Goal: Information Seeking & Learning: Find specific fact

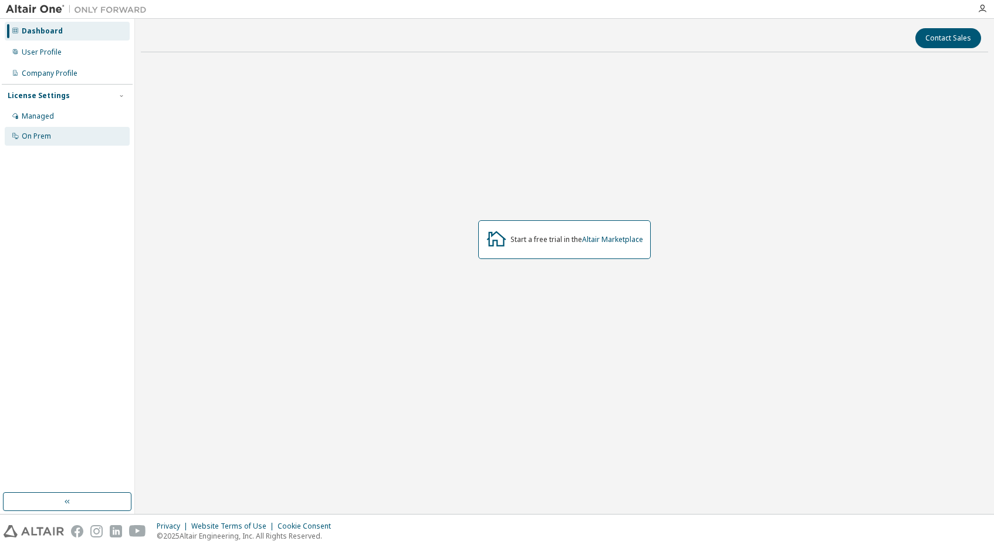
click at [47, 130] on div "On Prem" at bounding box center [67, 136] width 125 height 19
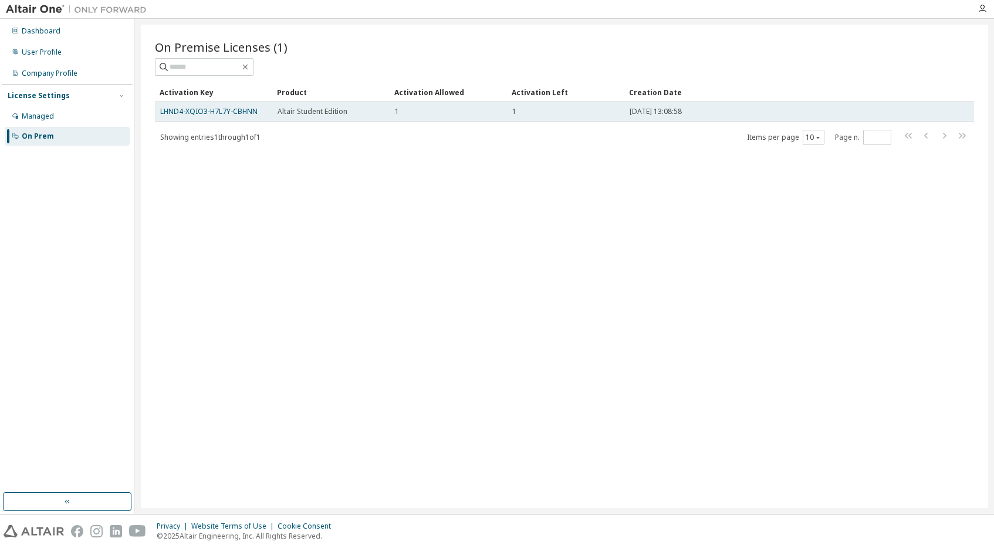
click at [485, 114] on div "1" at bounding box center [448, 111] width 107 height 9
click at [221, 109] on link "LHND4-XQIO3-H7L7Y-CBHNN" at bounding box center [208, 111] width 97 height 10
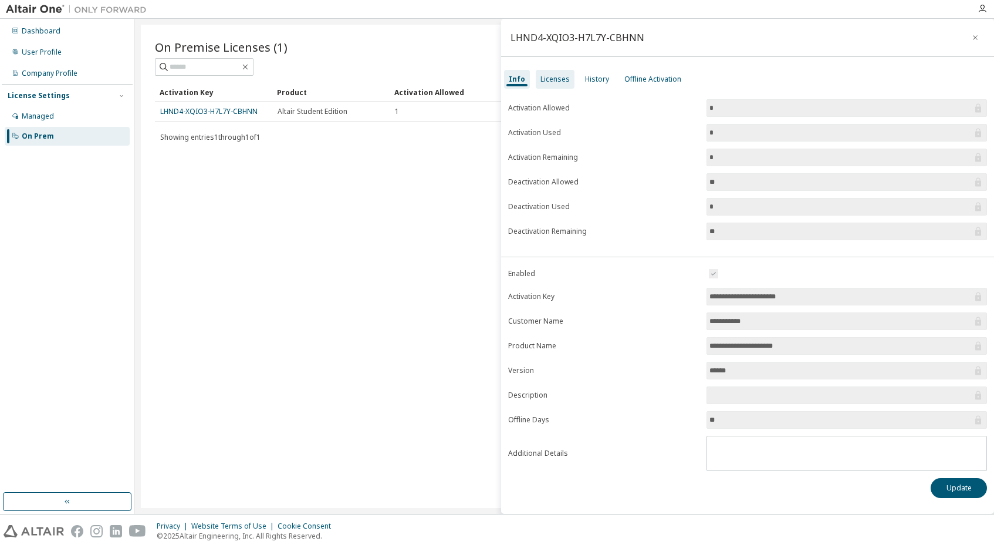
click at [546, 75] on div "Licenses" at bounding box center [554, 79] width 29 height 9
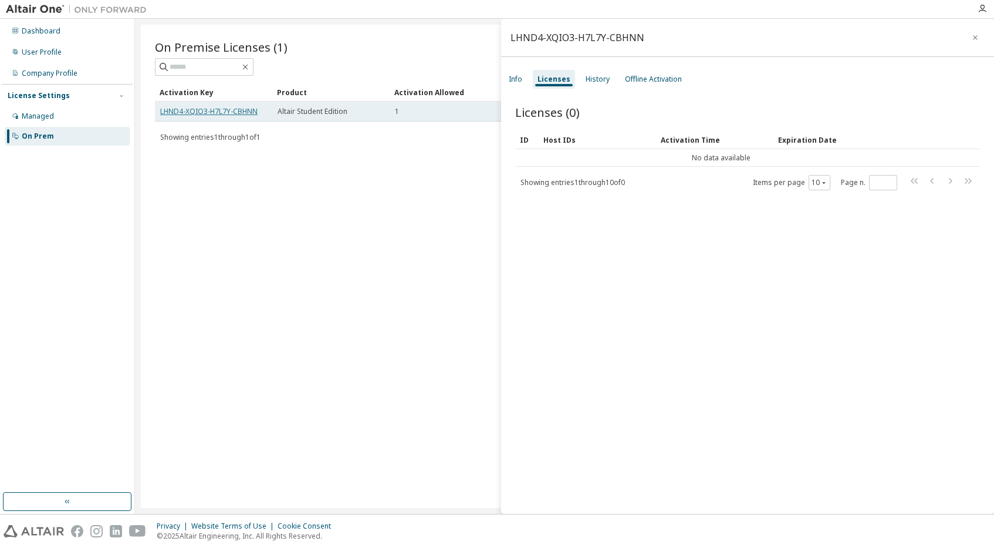
click at [219, 114] on link "LHND4-XQIO3-H7L7Y-CBHNN" at bounding box center [208, 111] width 97 height 10
click at [232, 110] on link "LHND4-XQIO3-H7L7Y-CBHNN" at bounding box center [208, 111] width 97 height 10
click at [391, 174] on div "On Premise Licenses (1) Clear Load Save Save As Field Operator Value Select fil…" at bounding box center [564, 266] width 847 height 483
click at [971, 38] on icon "button" at bounding box center [975, 37] width 8 height 9
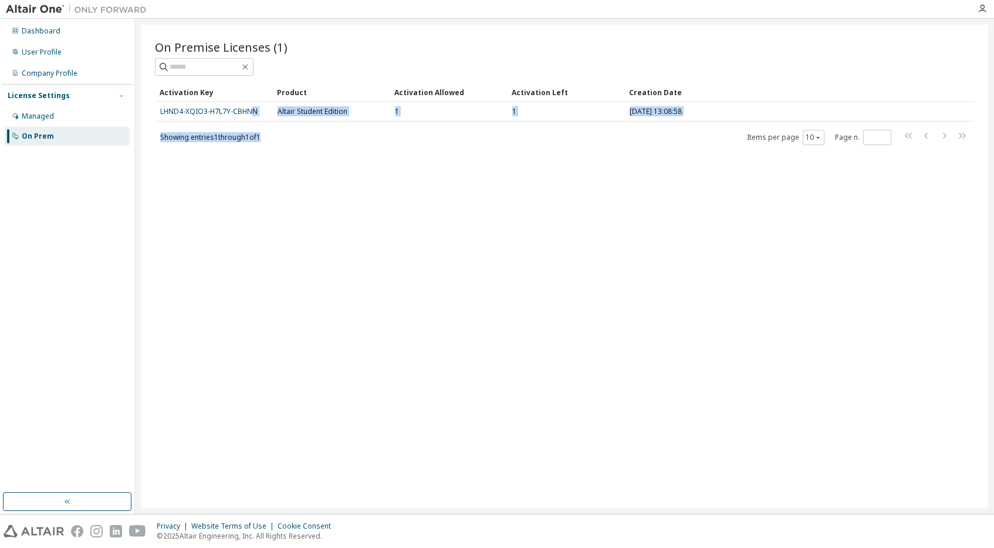
drag, startPoint x: 254, startPoint y: 110, endPoint x: 271, endPoint y: 128, distance: 24.5
click at [271, 128] on div "Activation Key Product Activation Allowed Activation Left Creation Date LHND4-X…" at bounding box center [564, 114] width 819 height 63
drag, startPoint x: 271, startPoint y: 128, endPoint x: 296, endPoint y: 173, distance: 51.8
click at [296, 173] on div "On Premise Licenses (1) Clear Load Save Save As Field Operator Value Select fil…" at bounding box center [564, 266] width 847 height 483
